Goal: Task Accomplishment & Management: Manage account settings

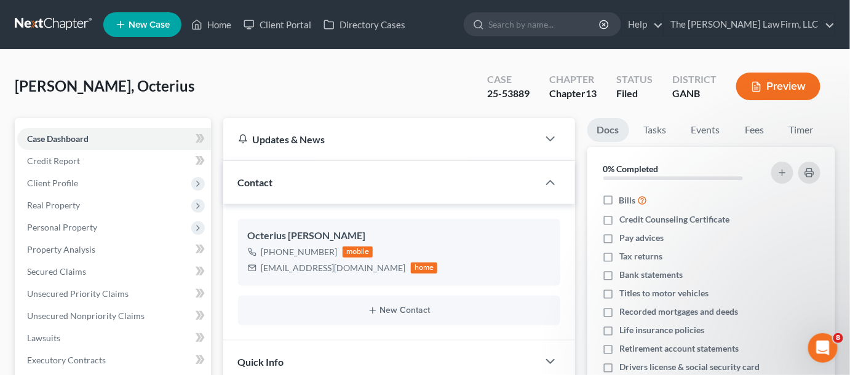
scroll to position [114, 0]
click at [31, 17] on link at bounding box center [54, 25] width 79 height 22
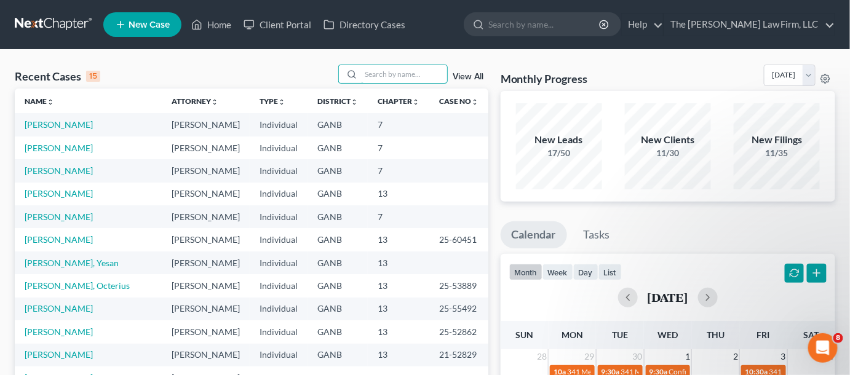
click at [414, 78] on input "search" at bounding box center [404, 74] width 86 height 18
type input "marshall"
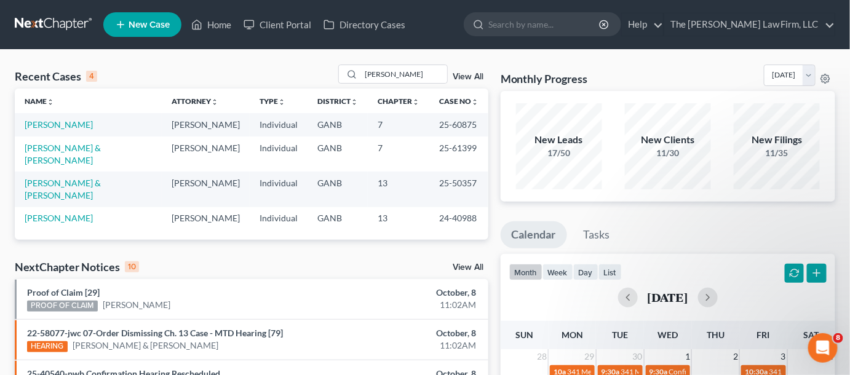
click at [119, 153] on td "[PERSON_NAME] & [PERSON_NAME]" at bounding box center [88, 154] width 147 height 35
click at [101, 150] on link "[PERSON_NAME] & [PERSON_NAME]" at bounding box center [63, 154] width 76 height 23
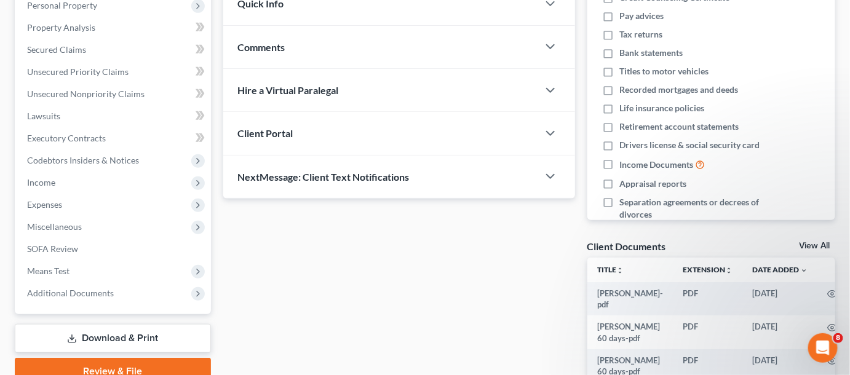
scroll to position [279, 0]
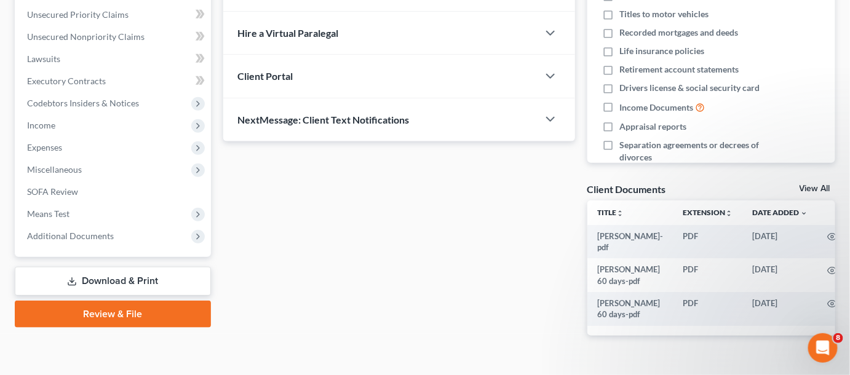
click at [75, 234] on span "Additional Documents" at bounding box center [70, 236] width 87 height 10
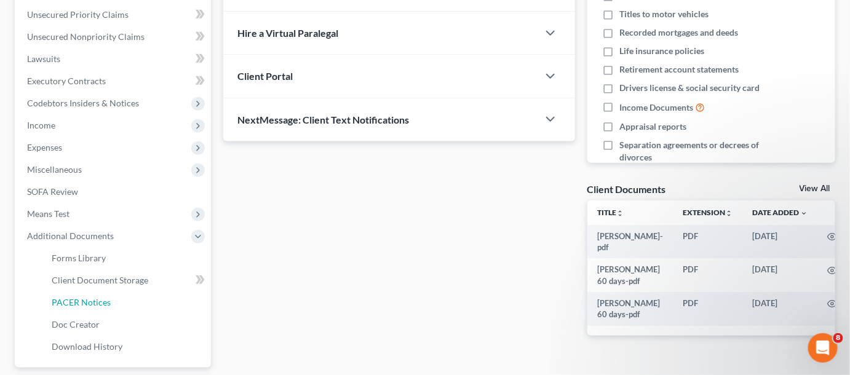
click at [86, 298] on span "PACER Notices" at bounding box center [81, 302] width 59 height 10
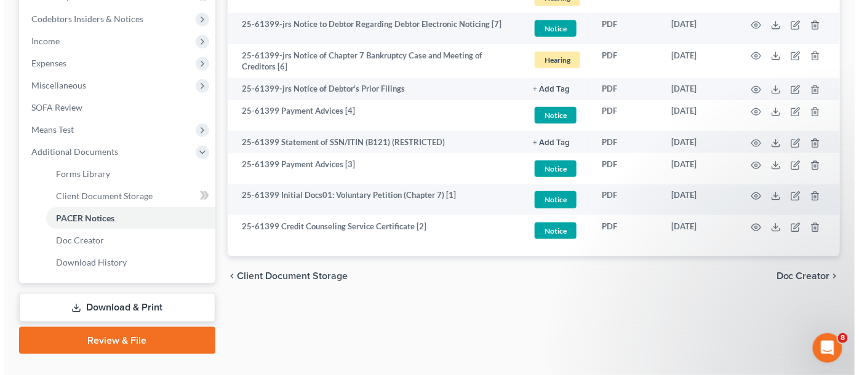
scroll to position [372, 0]
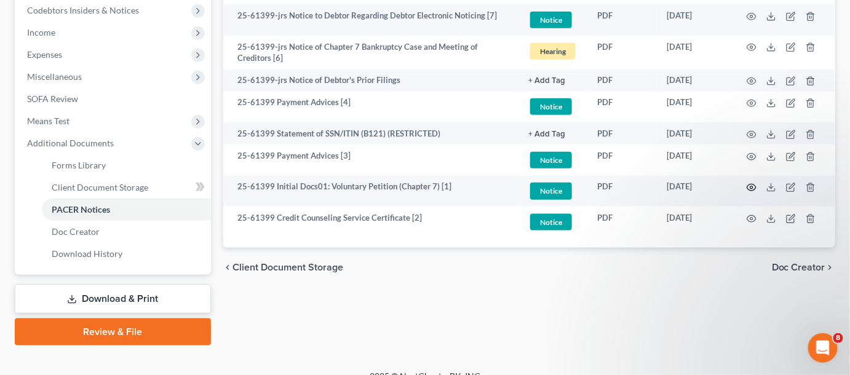
click at [752, 186] on icon "button" at bounding box center [752, 188] width 10 height 10
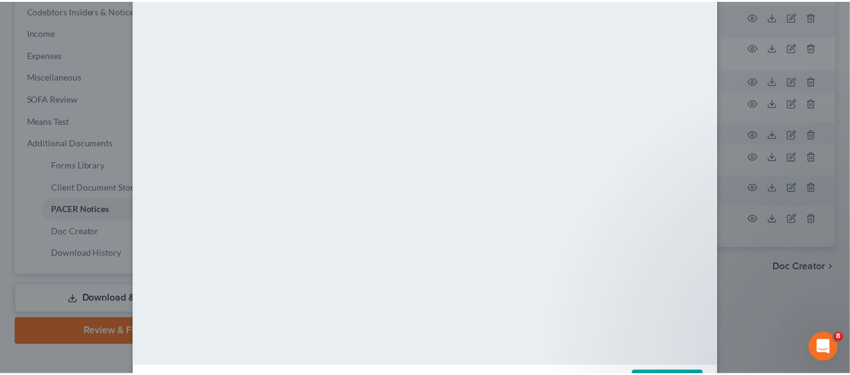
scroll to position [0, 0]
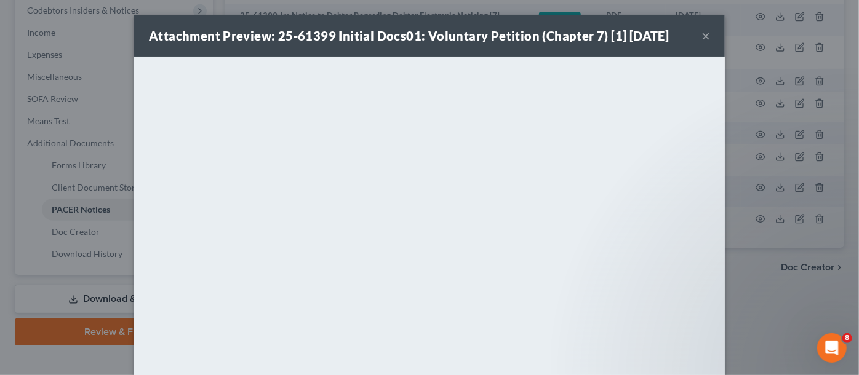
drag, startPoint x: 750, startPoint y: 316, endPoint x: 751, endPoint y: 308, distance: 8.7
click at [750, 313] on div "Attachment Preview: 25-61399 Initial Docs01: Voluntary Petition (Chapter 7) [1]…" at bounding box center [429, 187] width 859 height 375
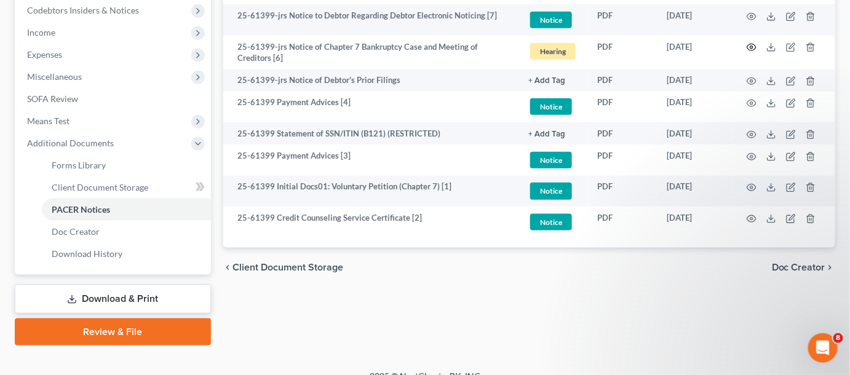
click at [753, 44] on icon "button" at bounding box center [752, 47] width 9 height 7
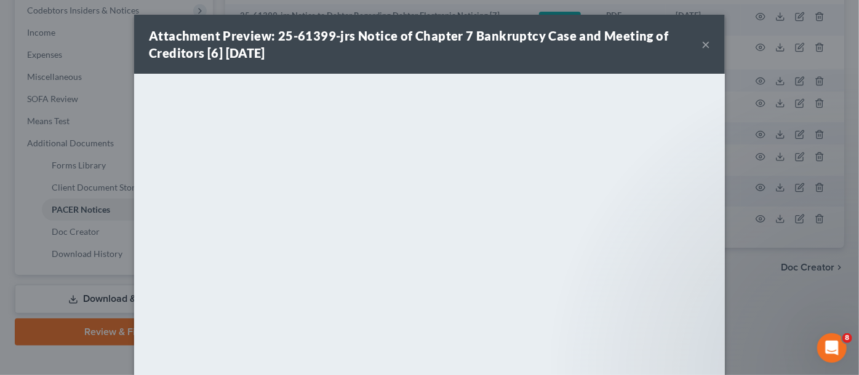
drag, startPoint x: 783, startPoint y: 278, endPoint x: 770, endPoint y: 268, distance: 15.9
click at [781, 277] on div "Attachment Preview: 25-61399-jrs Notice of Chapter 7 Bankruptcy Case and Meetin…" at bounding box center [429, 187] width 859 height 375
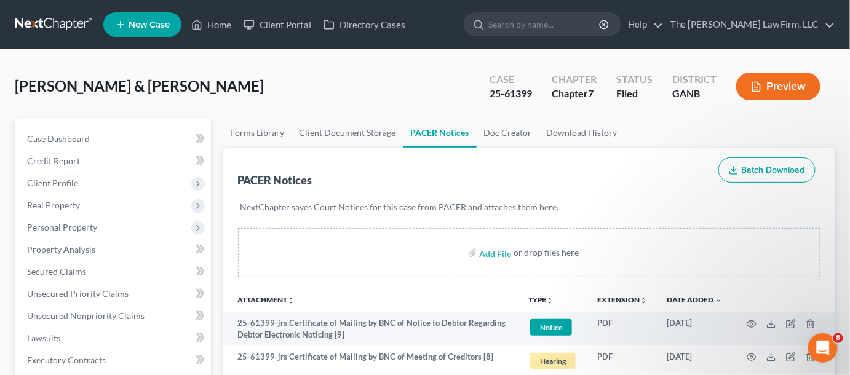
click at [537, 27] on input "search" at bounding box center [545, 24] width 113 height 23
click at [42, 134] on span "Case Dashboard" at bounding box center [58, 139] width 63 height 10
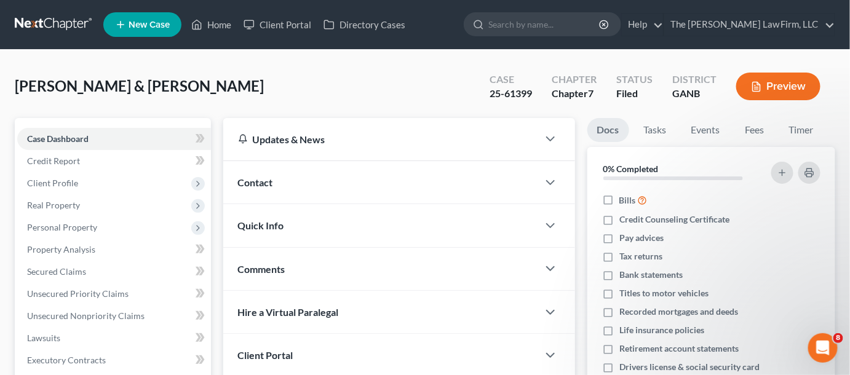
drag, startPoint x: 279, startPoint y: 183, endPoint x: 351, endPoint y: 217, distance: 79.0
click at [280, 183] on div "Contact" at bounding box center [380, 182] width 315 height 42
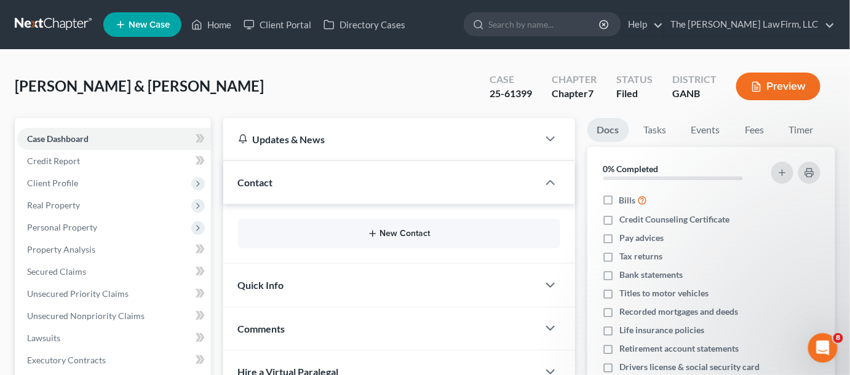
click at [413, 236] on button "New Contact" at bounding box center [399, 234] width 303 height 10
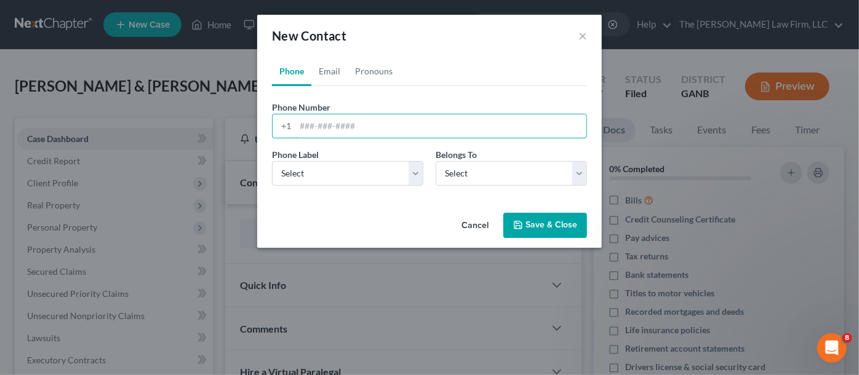
paste input "678) 532-0437‬"
click at [320, 125] on input "678) 532-0437‬" at bounding box center [440, 125] width 291 height 23
type input "678-532-0437‬"
drag, startPoint x: 343, startPoint y: 172, endPoint x: 350, endPoint y: 183, distance: 13.5
click at [343, 172] on select "Select Mobile Home Work Other" at bounding box center [347, 173] width 151 height 25
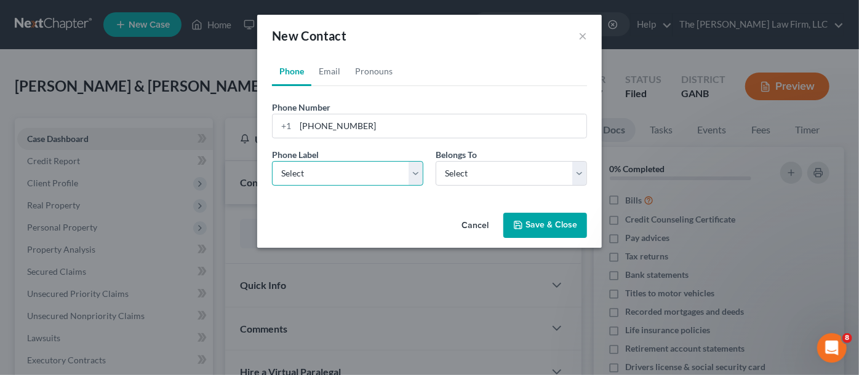
select select "0"
click at [272, 161] on select "Select Mobile Home Work Other" at bounding box center [347, 173] width 151 height 25
click at [463, 177] on select "Select Client Spouse Other" at bounding box center [511, 173] width 151 height 25
select select "0"
click at [436, 161] on select "Select Client Spouse Other" at bounding box center [511, 173] width 151 height 25
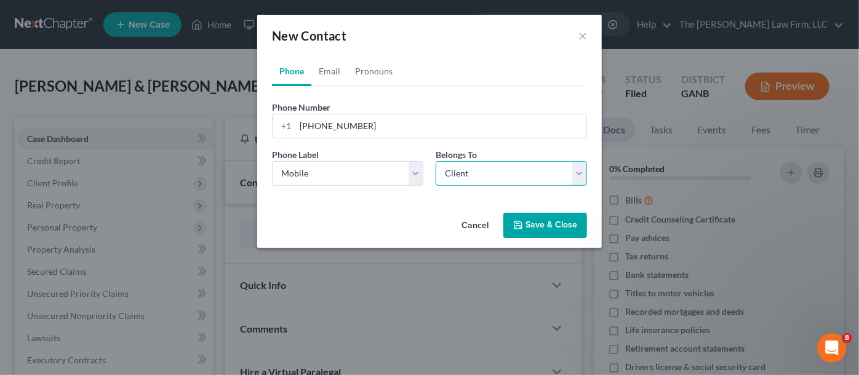
select select "0"
click at [332, 74] on link "Email" at bounding box center [329, 72] width 36 height 30
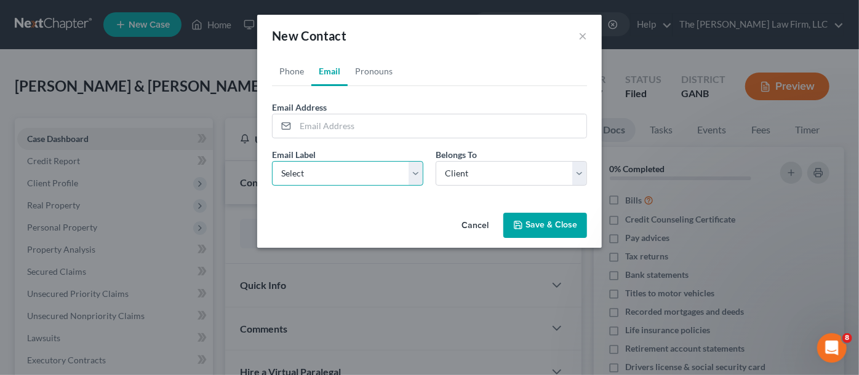
drag, startPoint x: 337, startPoint y: 176, endPoint x: 337, endPoint y: 183, distance: 7.4
click at [337, 176] on select "Select Home Work Other" at bounding box center [347, 173] width 151 height 25
select select "0"
click at [272, 161] on select "Select Home Work Other" at bounding box center [347, 173] width 151 height 25
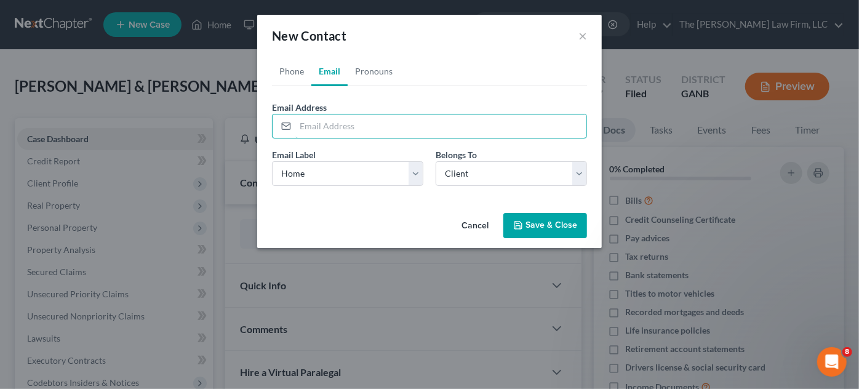
paste input "bernitawalters6@gmail.com"
type input "bernitawalters6@gmail.com"
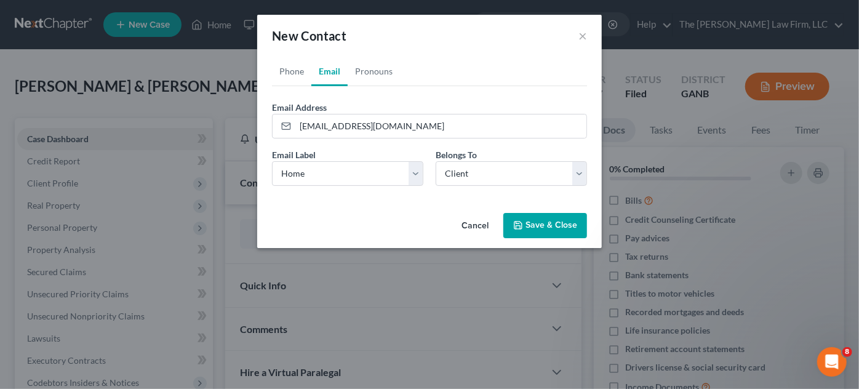
click at [538, 223] on button "Save & Close" at bounding box center [545, 226] width 84 height 26
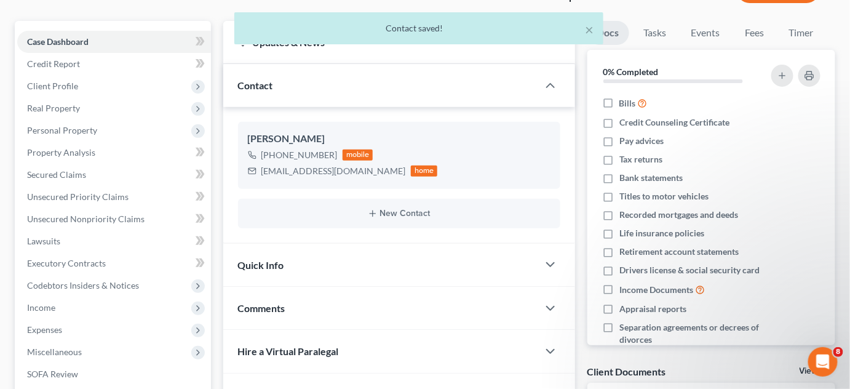
scroll to position [186, 0]
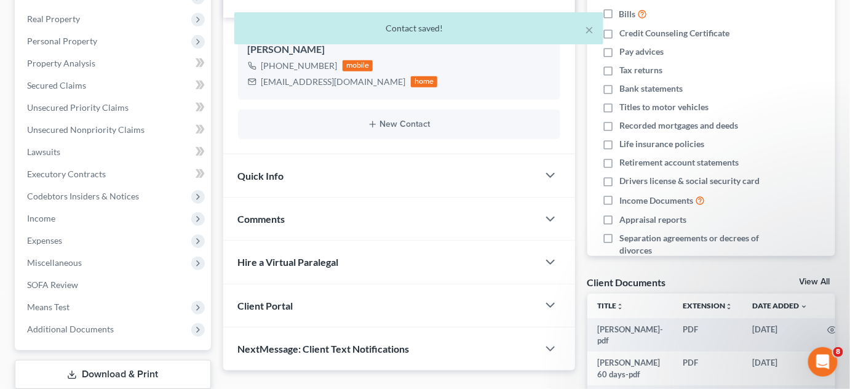
click at [252, 220] on span "Comments" at bounding box center [261, 219] width 47 height 12
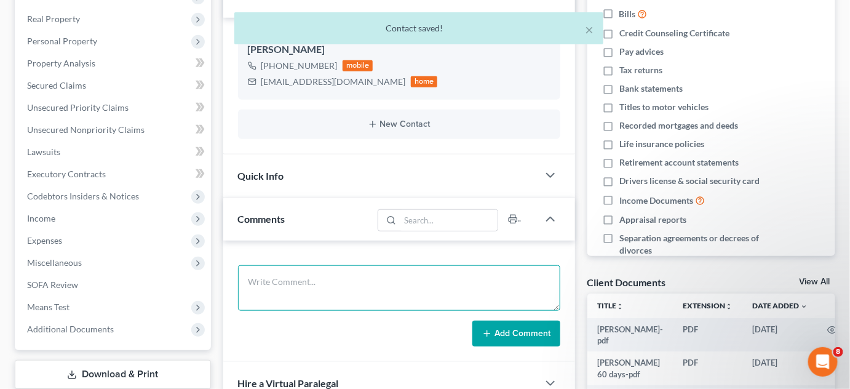
drag, startPoint x: 295, startPoint y: 293, endPoint x: 298, endPoint y: 279, distance: 14.5
click at [298, 279] on textarea at bounding box center [399, 288] width 322 height 46
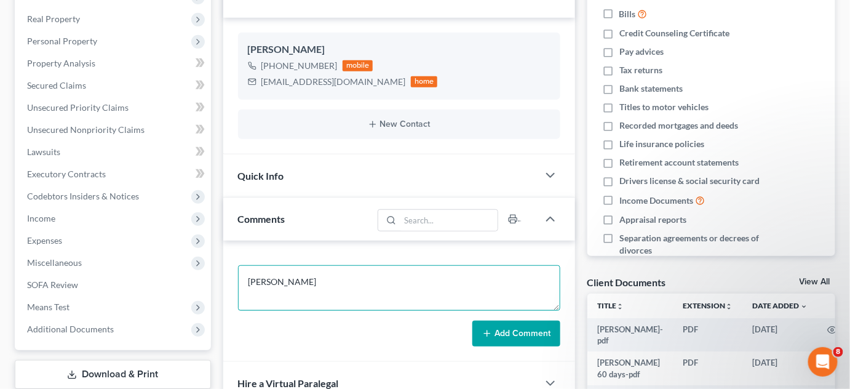
type textarea "COOPER"
click at [504, 334] on button "Add Comment" at bounding box center [517, 334] width 88 height 26
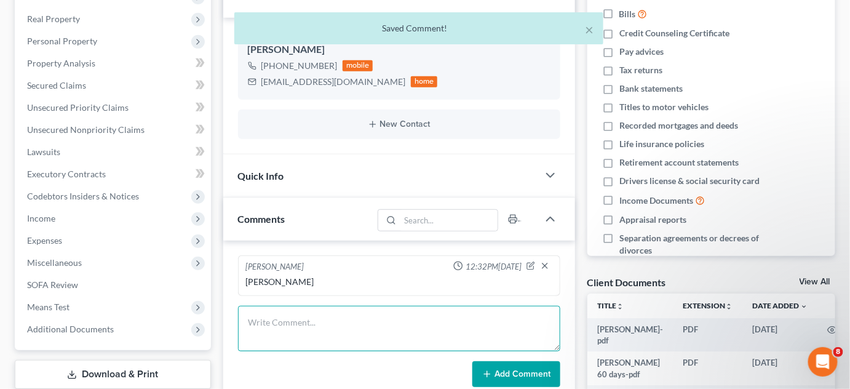
click at [365, 335] on textarea at bounding box center [399, 329] width 322 height 46
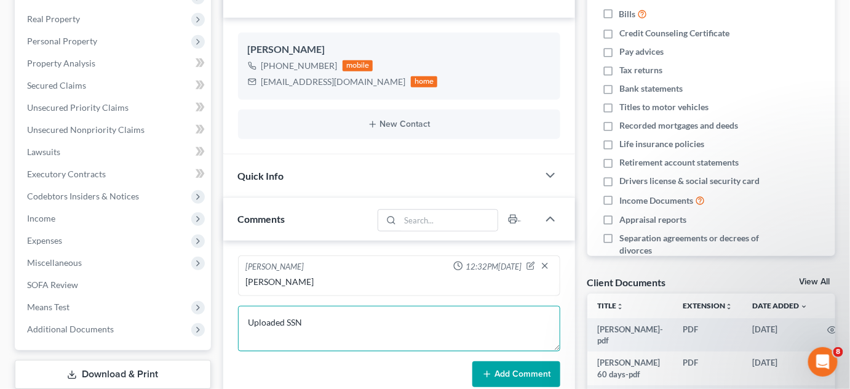
type textarea "Uploaded SSN"
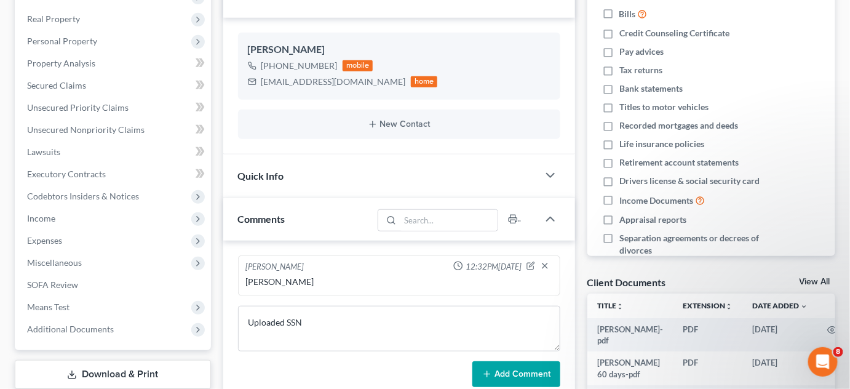
click at [537, 366] on button "Add Comment" at bounding box center [517, 374] width 88 height 26
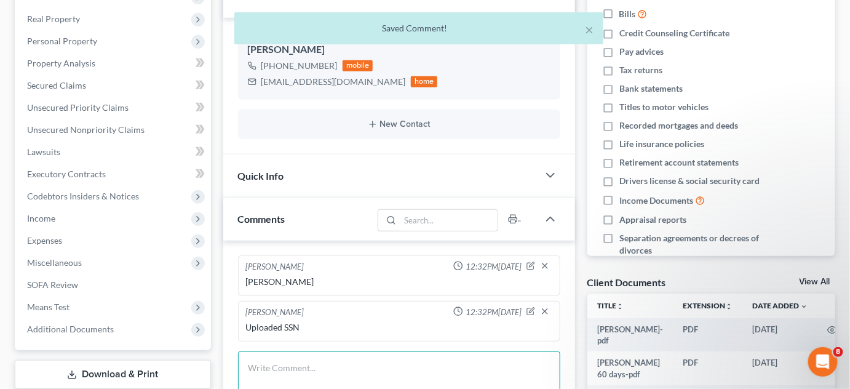
click at [378, 361] on textarea at bounding box center [399, 374] width 322 height 46
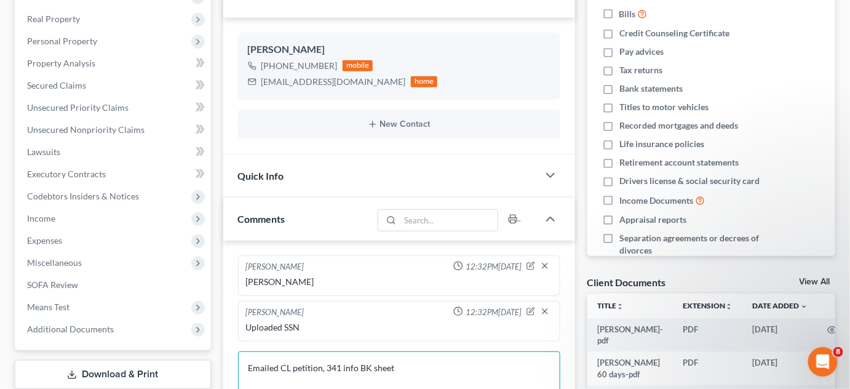
scroll to position [372, 0]
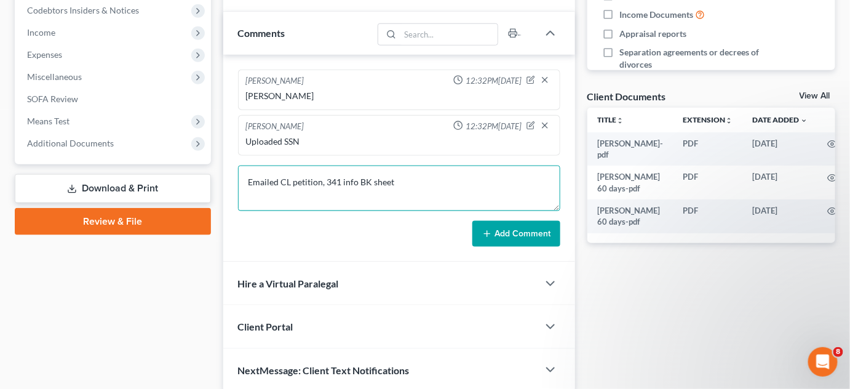
type textarea "Emailed CL petition, 341 info BK sheet"
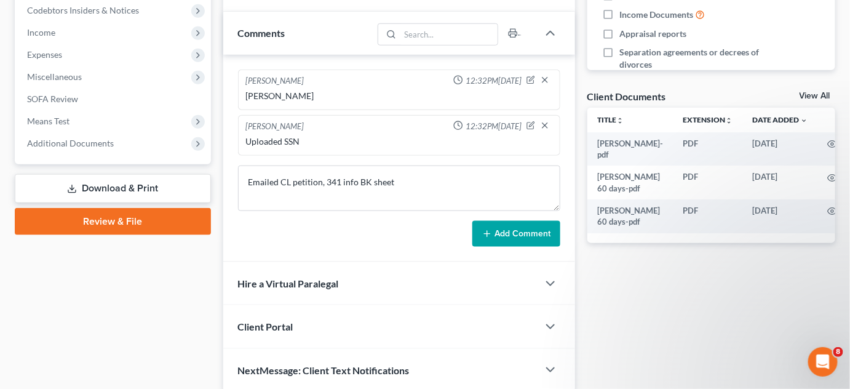
click at [534, 238] on button "Add Comment" at bounding box center [517, 234] width 88 height 26
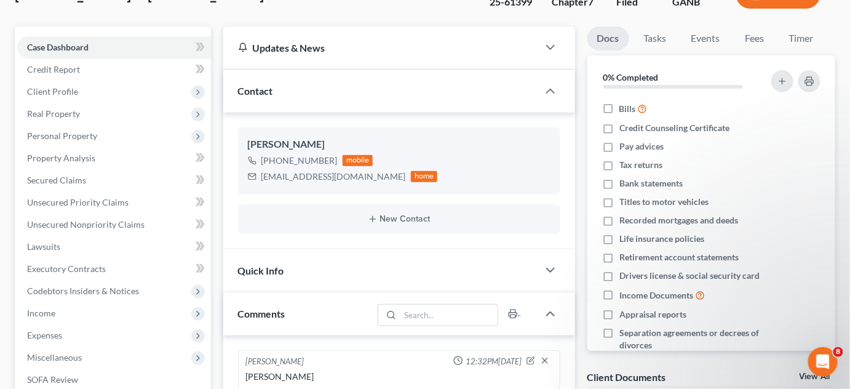
scroll to position [0, 0]
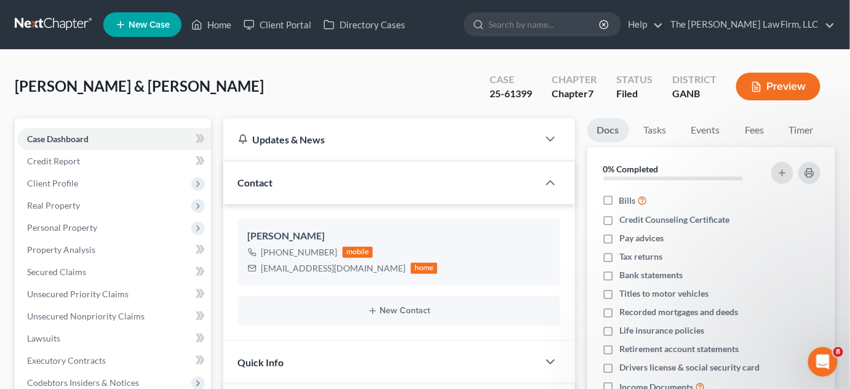
click at [71, 20] on link at bounding box center [54, 25] width 79 height 22
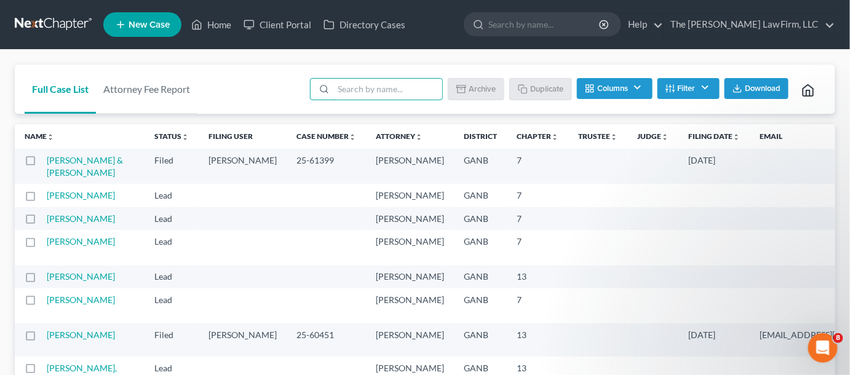
click at [423, 90] on input "search" at bounding box center [388, 89] width 109 height 21
type input "[PERSON_NAME]"
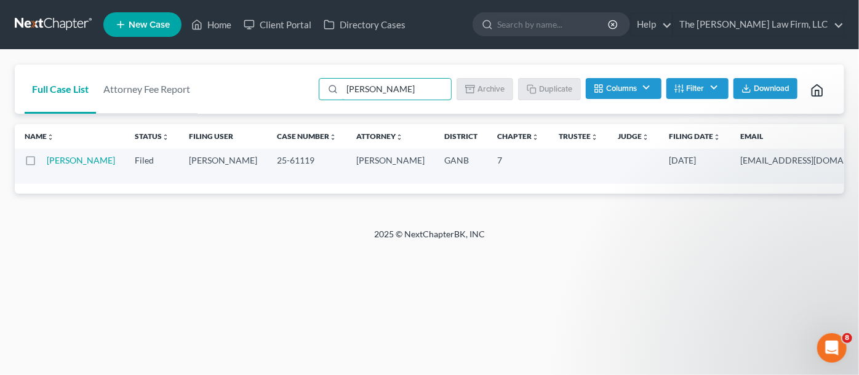
click at [55, 164] on link "[PERSON_NAME]" at bounding box center [81, 160] width 68 height 10
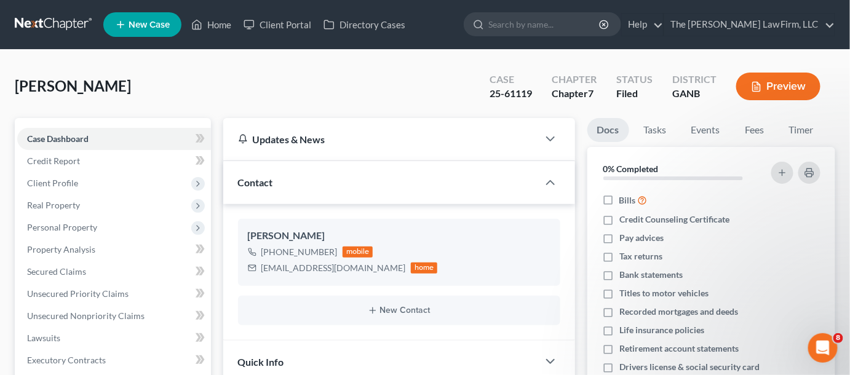
click at [62, 185] on span "Client Profile" at bounding box center [52, 183] width 51 height 10
click at [89, 268] on span "Debtor Addresses" at bounding box center [86, 271] width 69 height 10
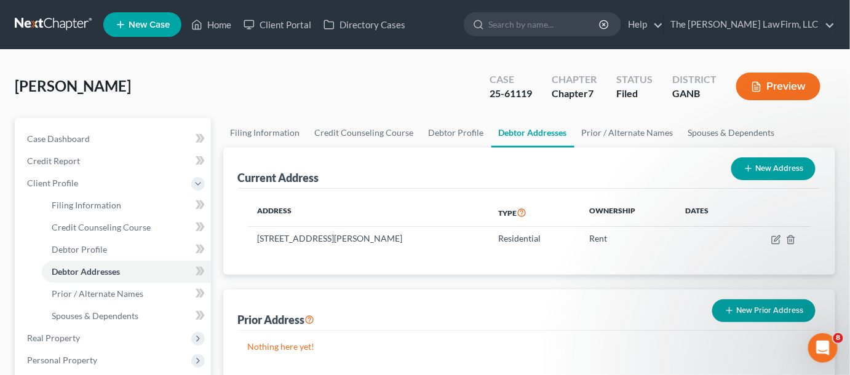
click at [546, 22] on input "search" at bounding box center [545, 24] width 113 height 23
type input "fleeton"
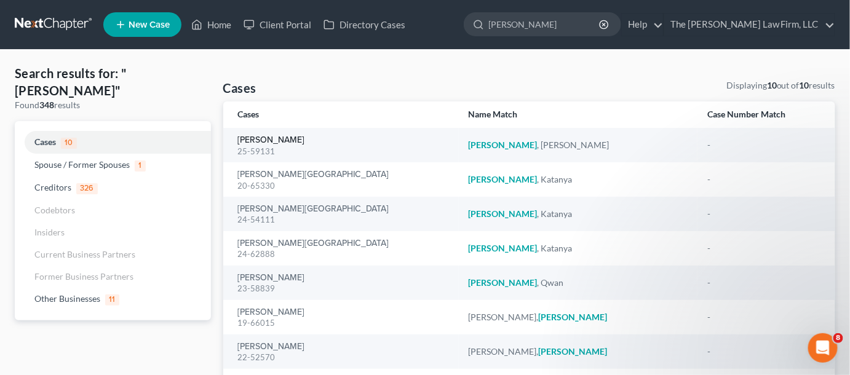
click at [264, 143] on link "[PERSON_NAME]" at bounding box center [271, 140] width 67 height 9
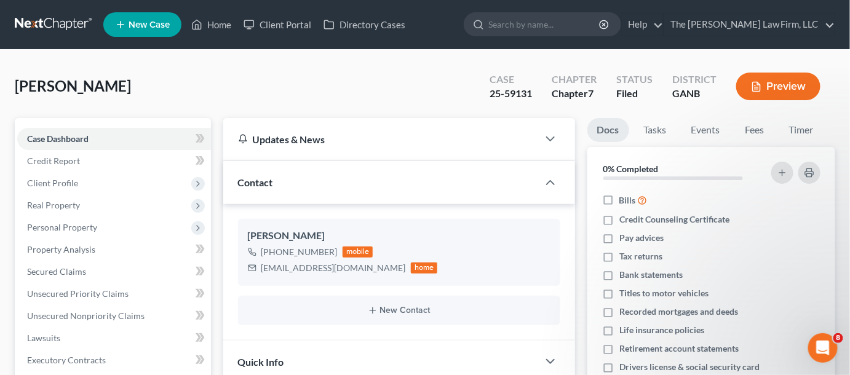
click at [534, 30] on input "search" at bounding box center [545, 24] width 113 height 23
type input "murray"
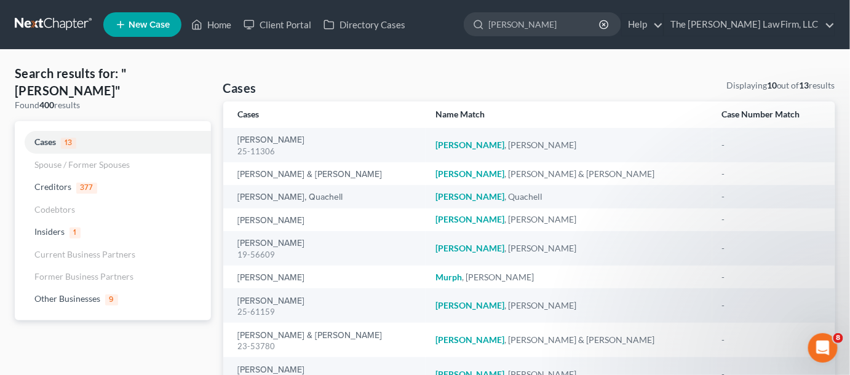
drag, startPoint x: 547, startPoint y: 24, endPoint x: 479, endPoint y: 24, distance: 67.7
click at [479, 24] on ul "New Case Home Client Portal Directory Cases murray - No Result - Other Business…" at bounding box center [469, 25] width 732 height 32
type input "clark"
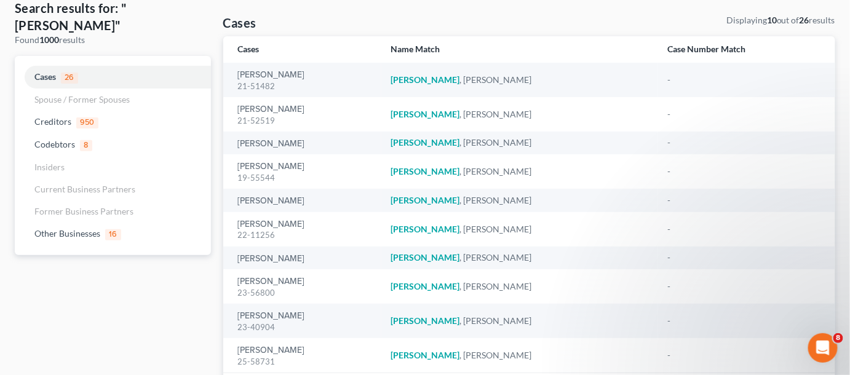
scroll to position [93, 0]
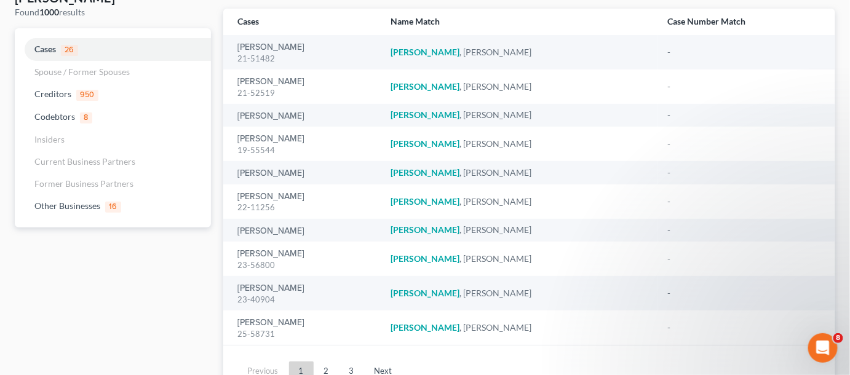
click at [329, 366] on link "2" at bounding box center [326, 372] width 25 height 20
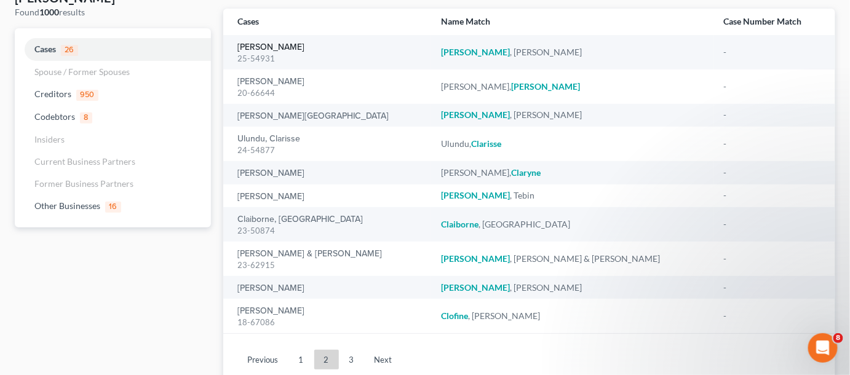
click at [276, 49] on link "[PERSON_NAME]" at bounding box center [271, 47] width 67 height 9
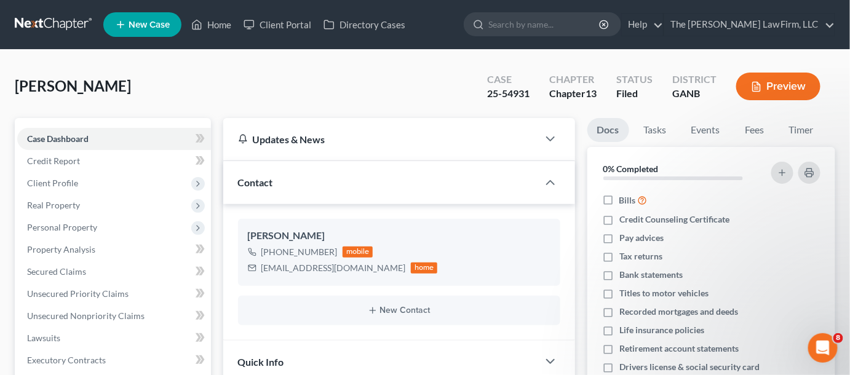
click at [532, 23] on input "search" at bounding box center [545, 24] width 113 height 23
type input "lawrence"
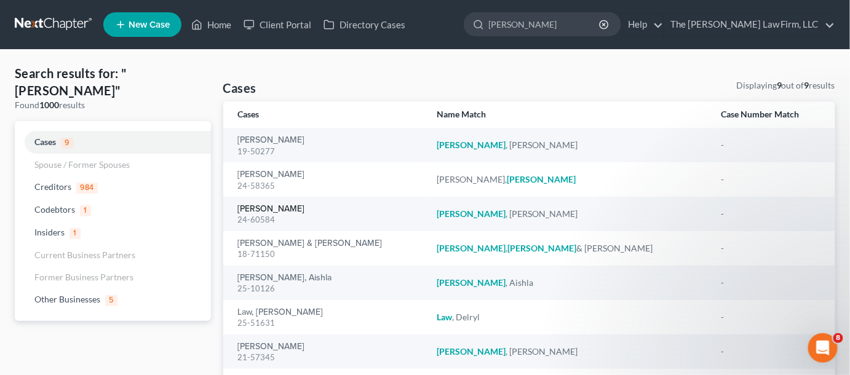
click at [289, 205] on link "[PERSON_NAME]" at bounding box center [271, 209] width 67 height 9
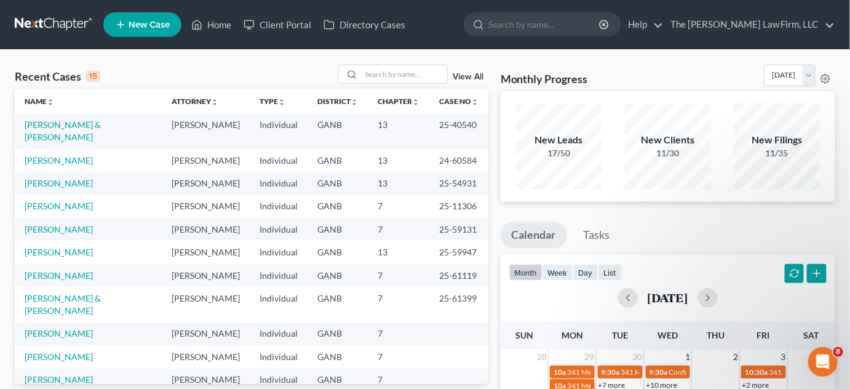
click at [23, 26] on link at bounding box center [54, 25] width 79 height 22
click at [375, 79] on input "search" at bounding box center [404, 74] width 86 height 18
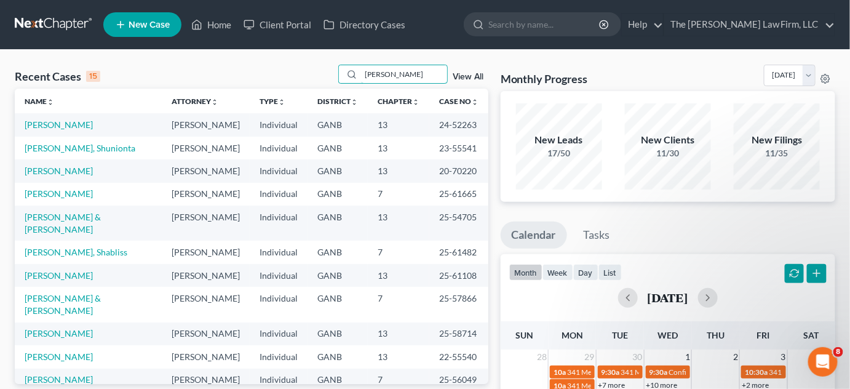
type input "[PERSON_NAME]"
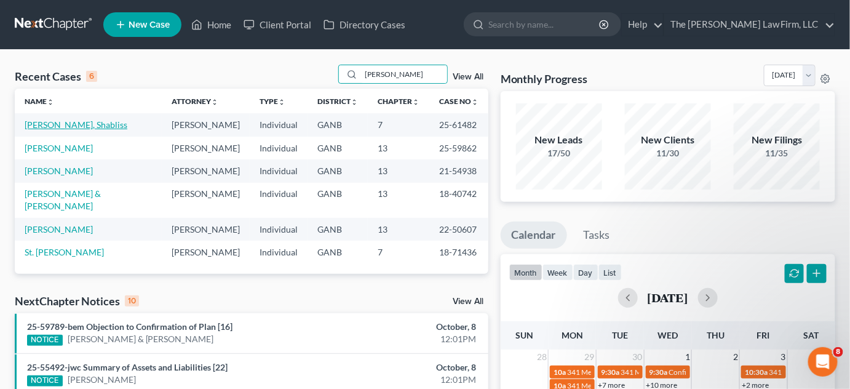
click at [49, 129] on link "[PERSON_NAME], Shabliss" at bounding box center [76, 124] width 103 height 10
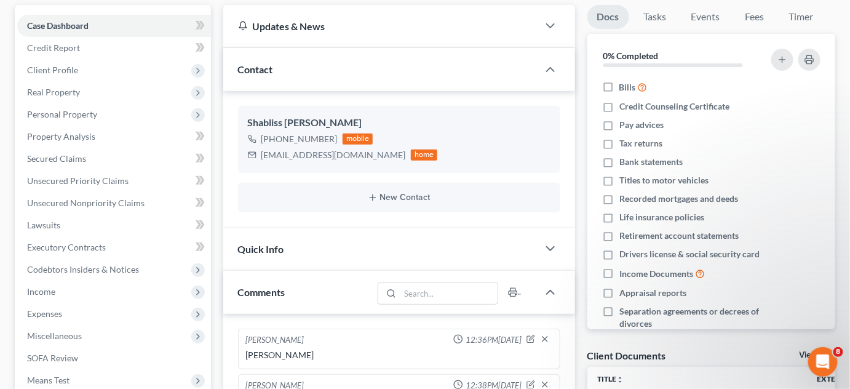
scroll to position [186, 0]
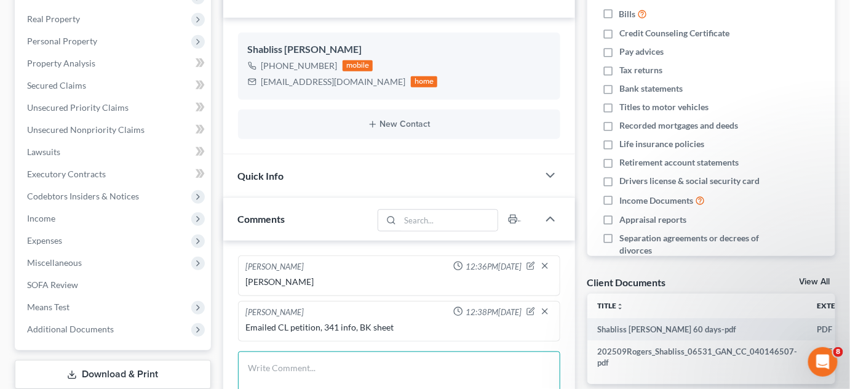
click at [389, 369] on textarea at bounding box center [399, 374] width 322 height 46
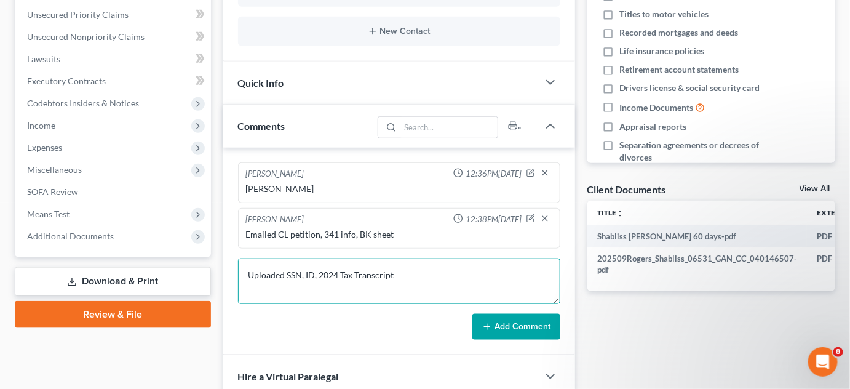
type textarea "Uploaded SSN, ID, 2024 Tax Transcript"
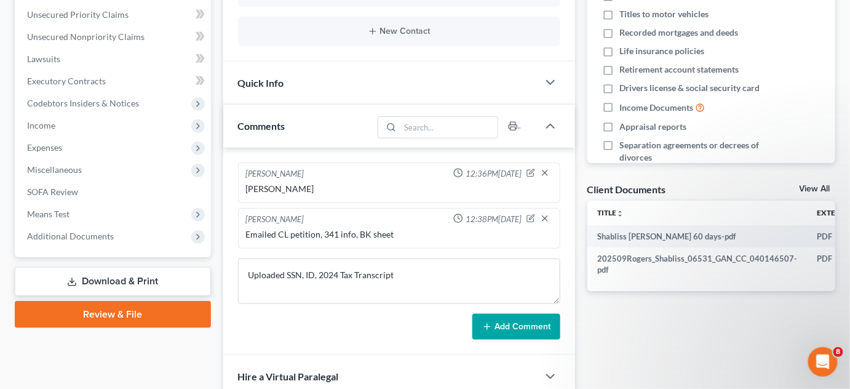
click at [519, 316] on button "Add Comment" at bounding box center [517, 327] width 88 height 26
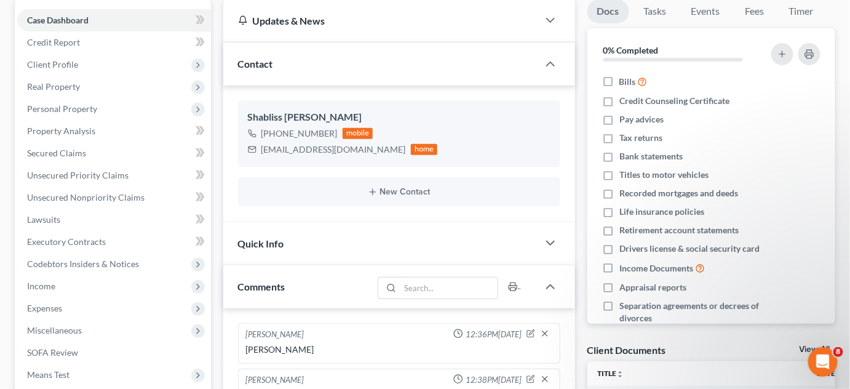
scroll to position [0, 0]
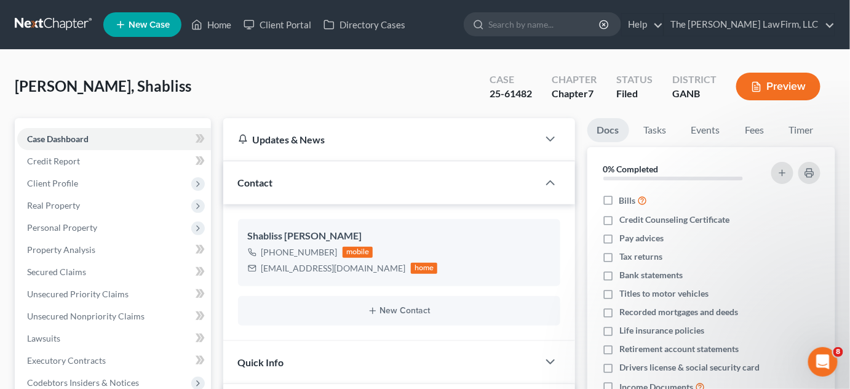
click at [566, 29] on input "search" at bounding box center [545, 24] width 113 height 23
type input "[PERSON_NAME]"
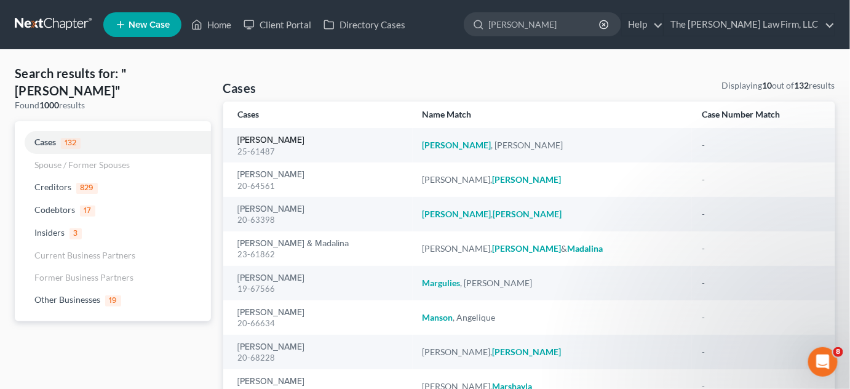
click at [262, 142] on link "[PERSON_NAME]" at bounding box center [271, 140] width 67 height 9
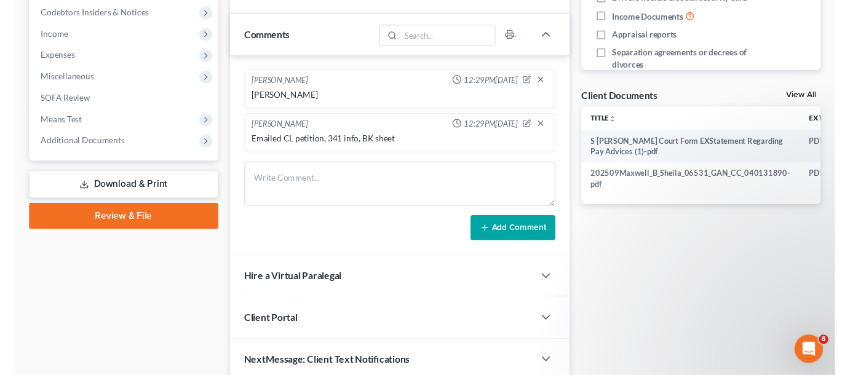
scroll to position [372, 0]
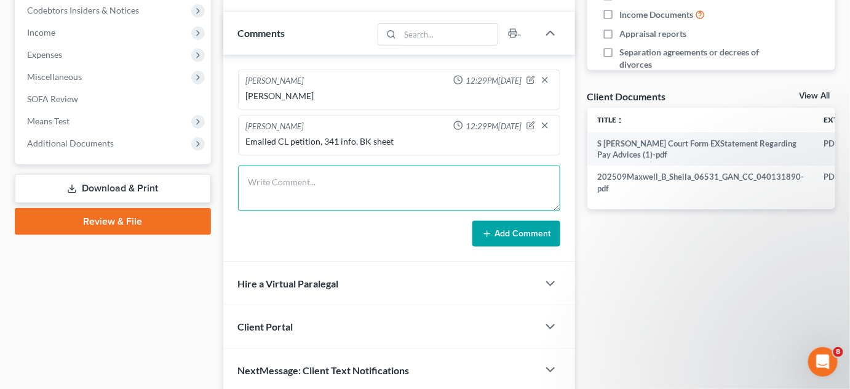
click at [302, 192] on textarea at bounding box center [399, 189] width 322 height 46
type textarea "Uploaded 2018"
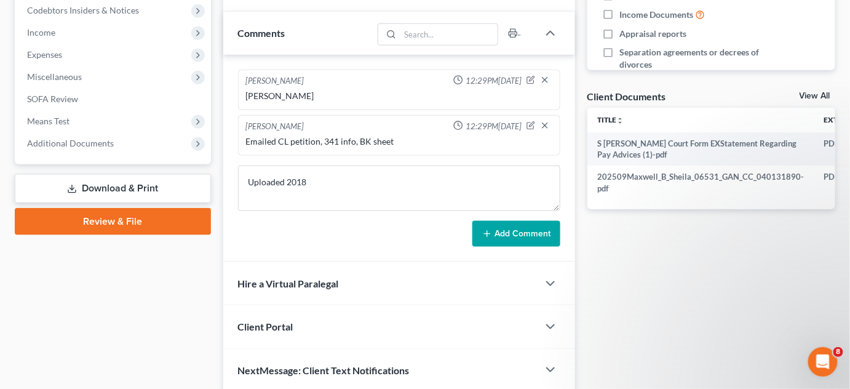
click at [505, 231] on button "Add Comment" at bounding box center [517, 234] width 88 height 26
